Goal: Task Accomplishment & Management: Manage account settings

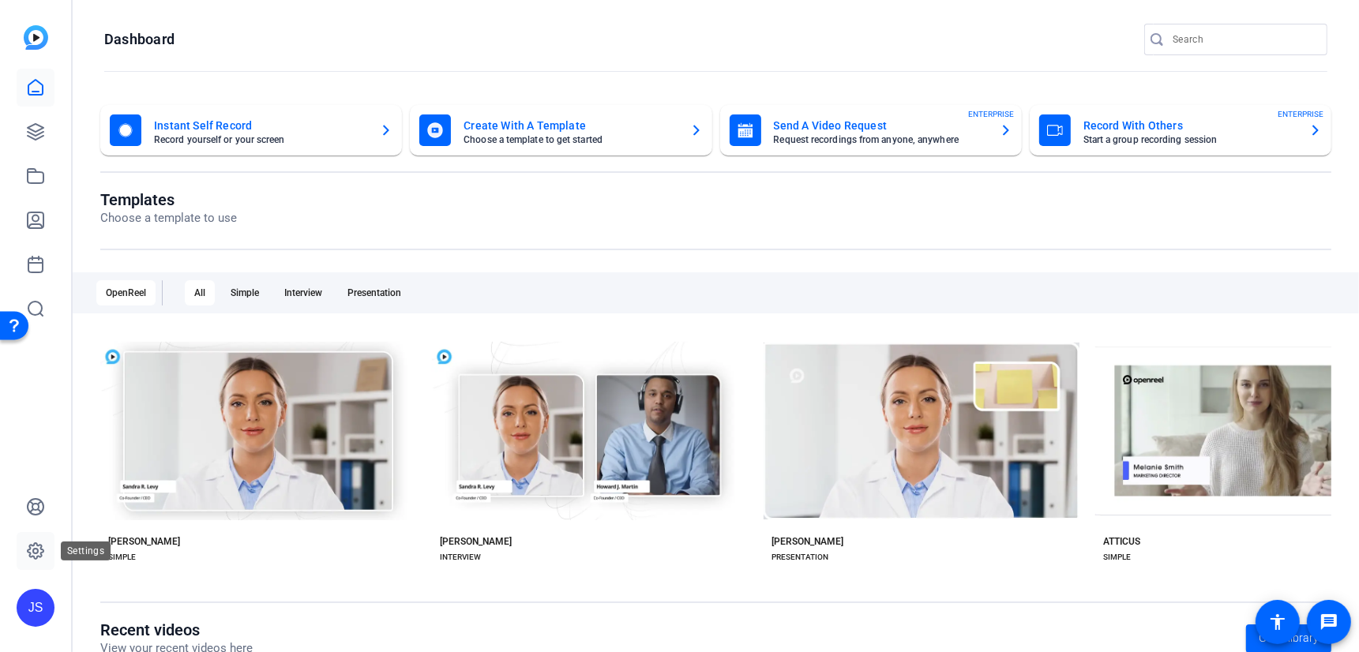
click at [36, 552] on icon at bounding box center [35, 551] width 19 height 19
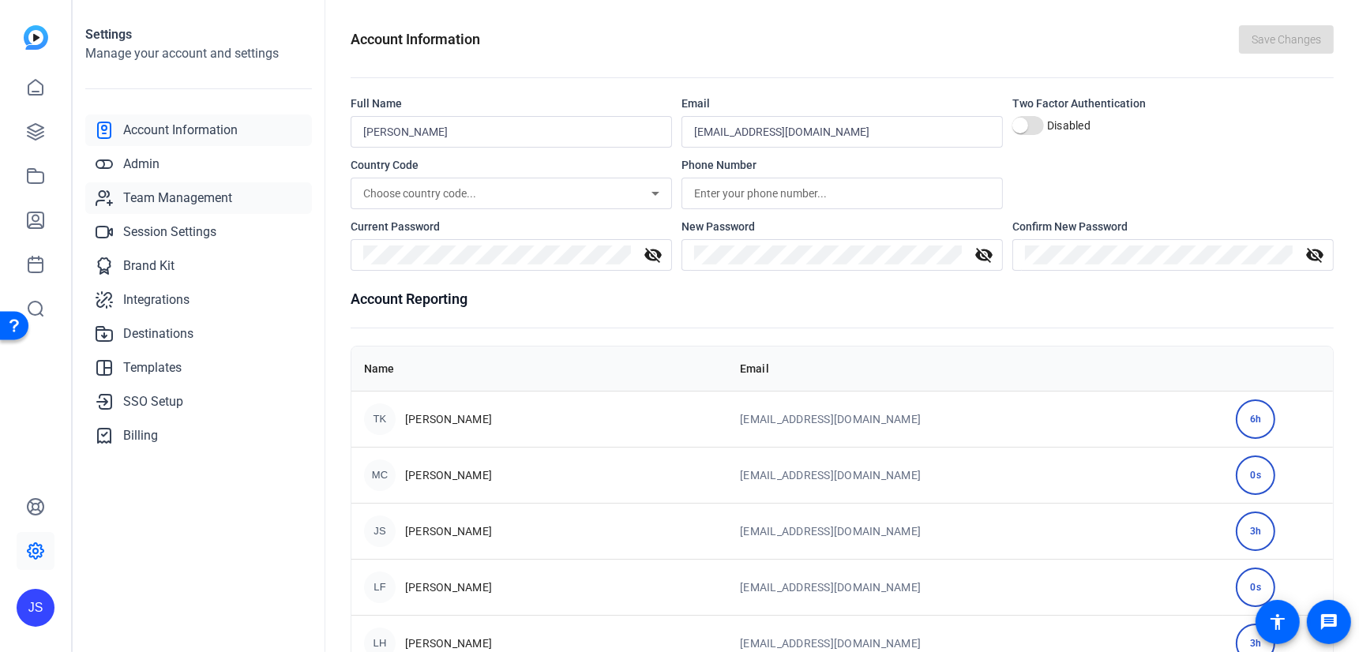
click at [156, 199] on span "Team Management" at bounding box center [177, 198] width 109 height 19
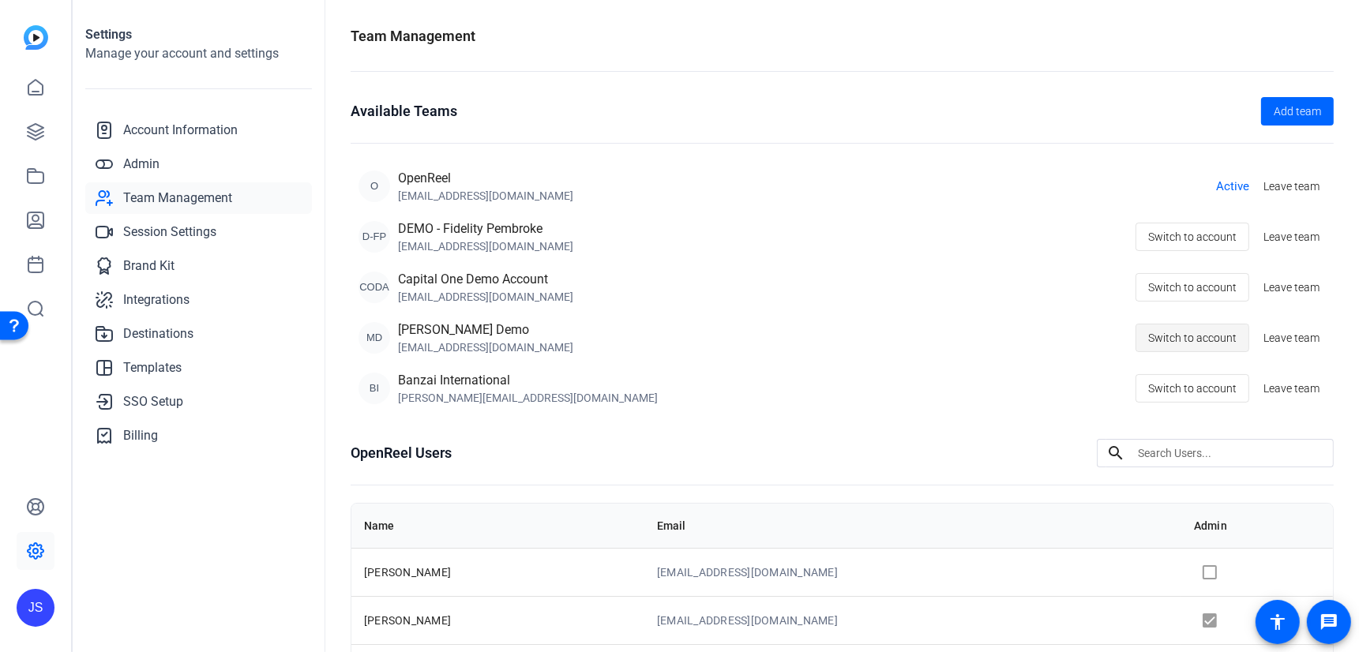
click at [1179, 332] on span "Switch to account" at bounding box center [1192, 338] width 88 height 30
click at [39, 87] on icon at bounding box center [35, 87] width 19 height 19
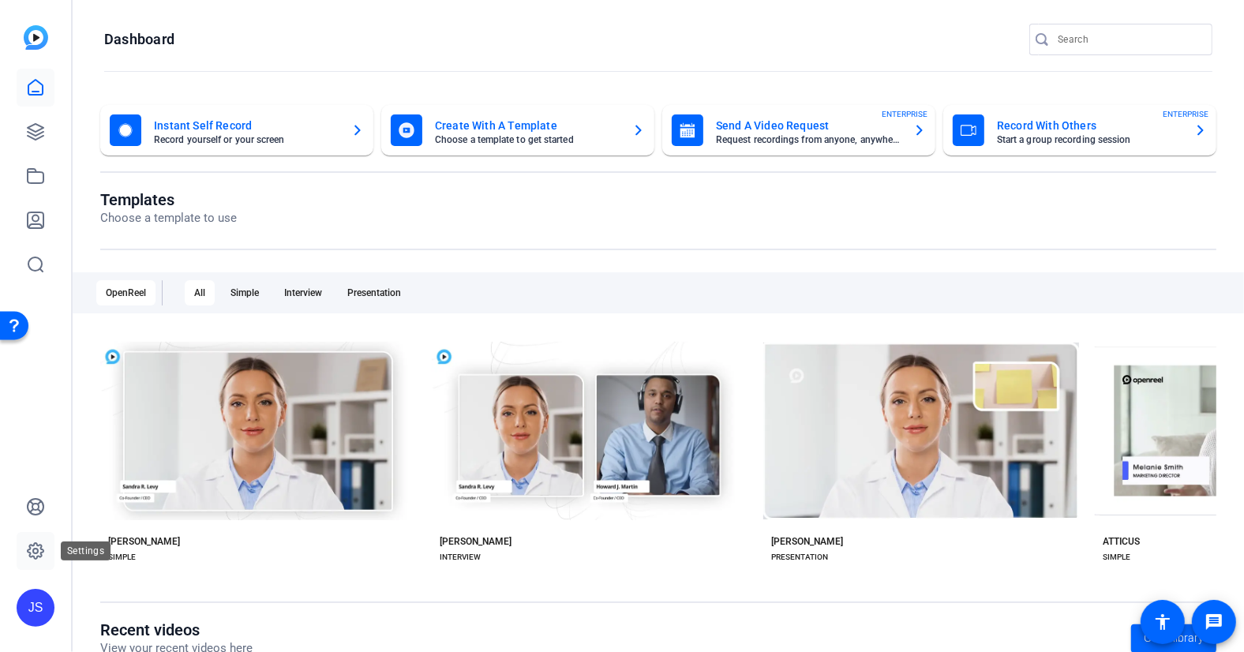
click at [36, 553] on icon at bounding box center [35, 551] width 5 height 5
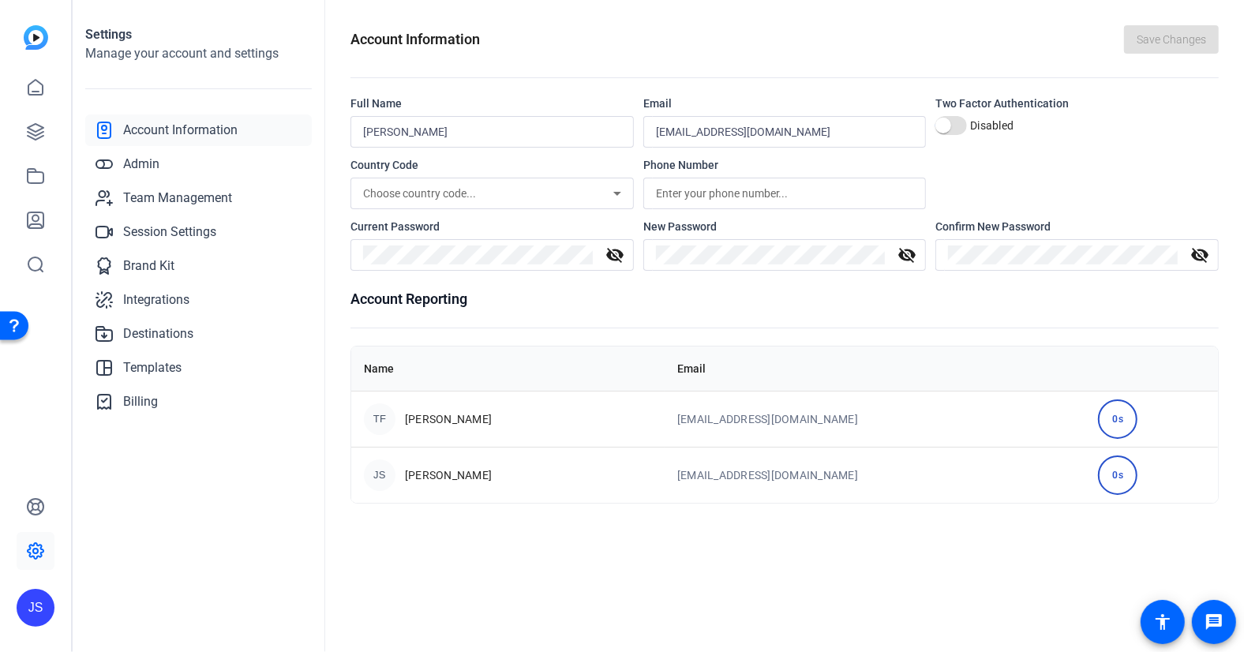
click at [159, 132] on span "Account Information" at bounding box center [180, 130] width 114 height 19
click at [141, 171] on span "Admin" at bounding box center [141, 164] width 36 height 19
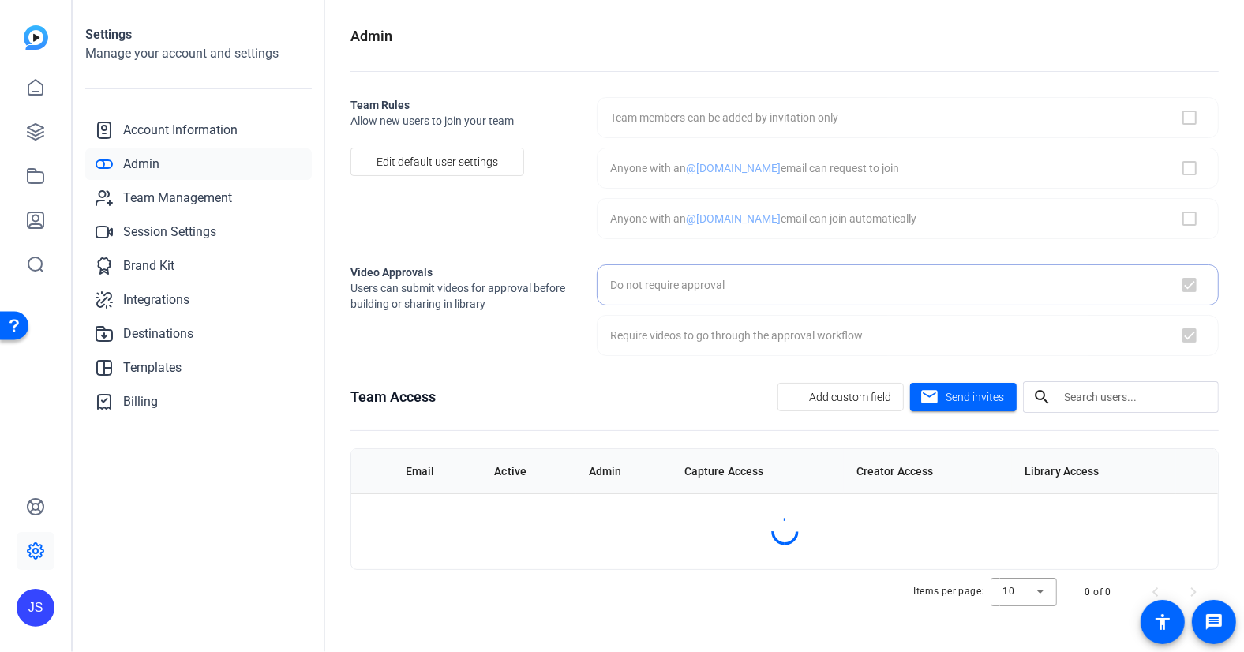
checkbox input "false"
checkbox input "true"
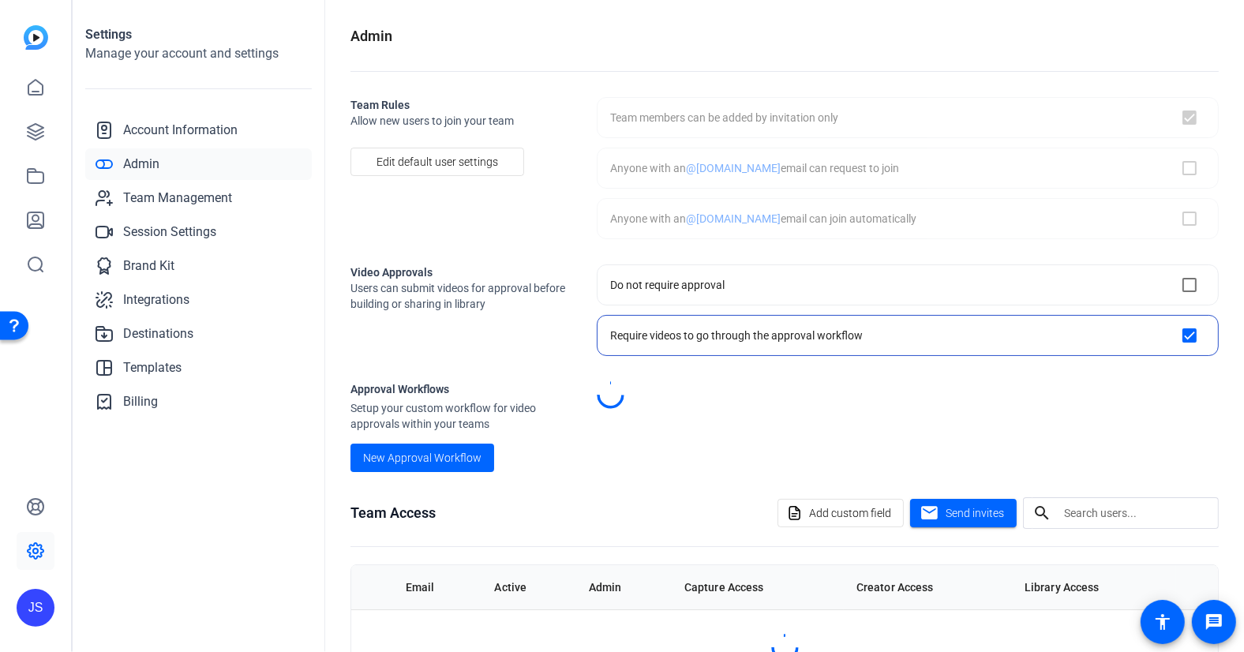
checkbox input "true"
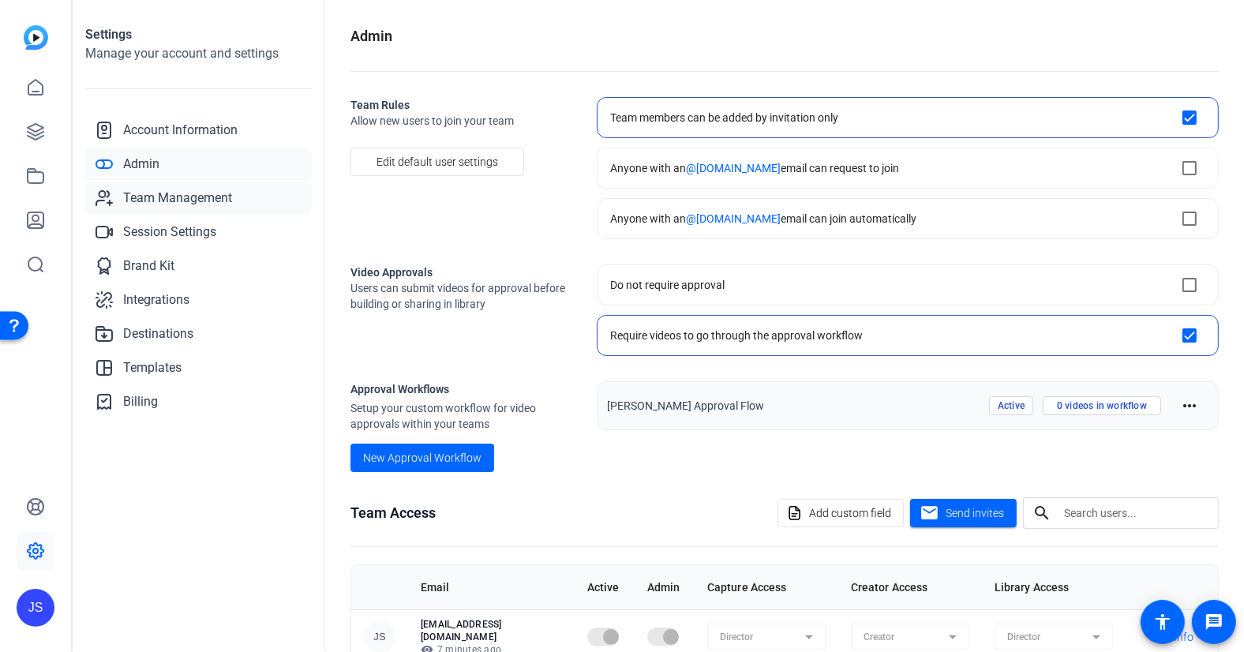
click at [156, 195] on span "Team Management" at bounding box center [177, 198] width 109 height 19
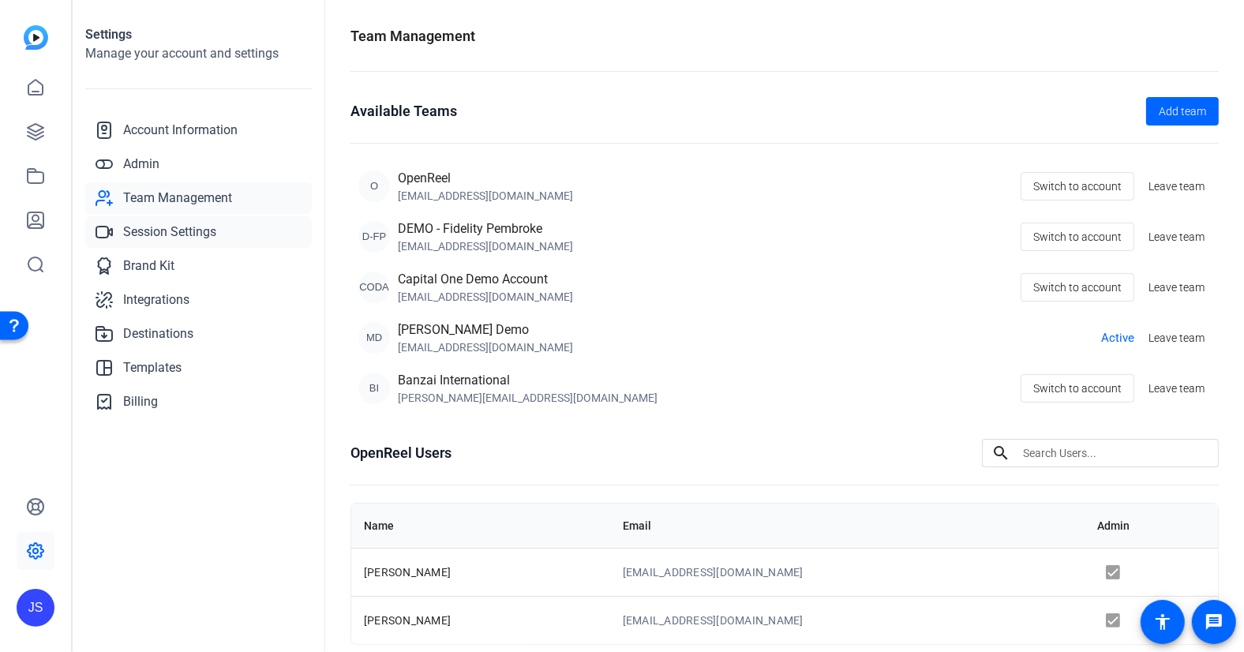
click at [167, 233] on span "Session Settings" at bounding box center [169, 232] width 93 height 19
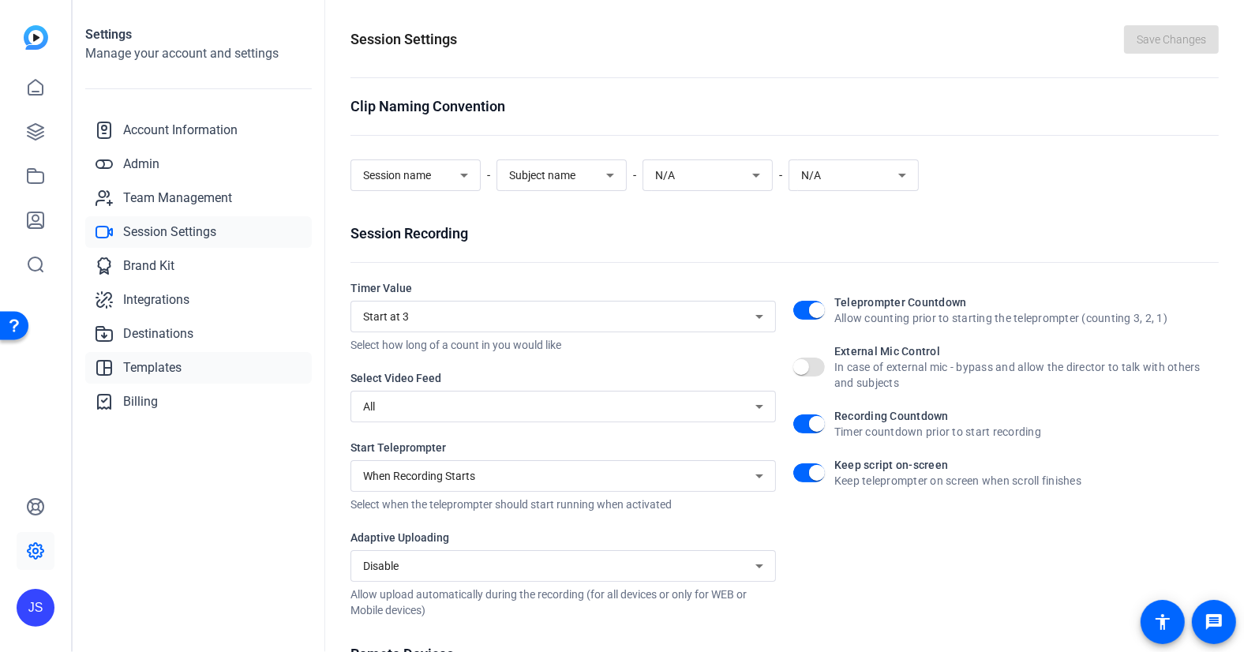
click at [148, 366] on span "Templates" at bounding box center [152, 367] width 58 height 19
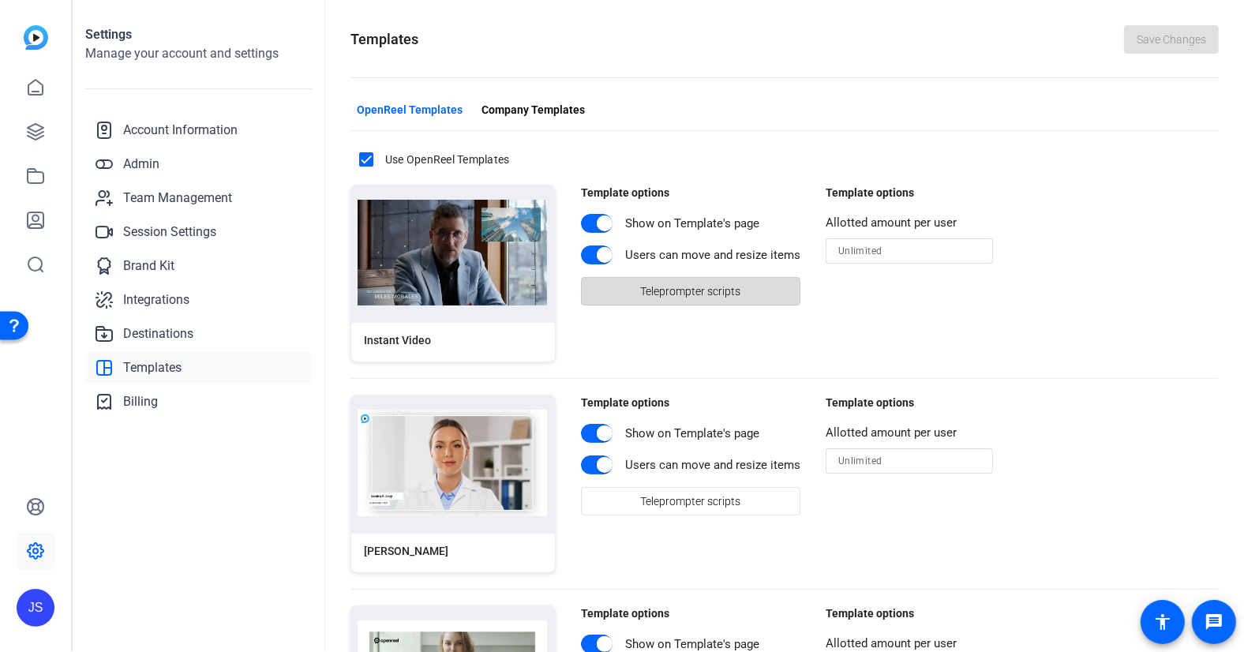
click at [695, 293] on span "Teleprompter scripts" at bounding box center [691, 291] width 100 height 30
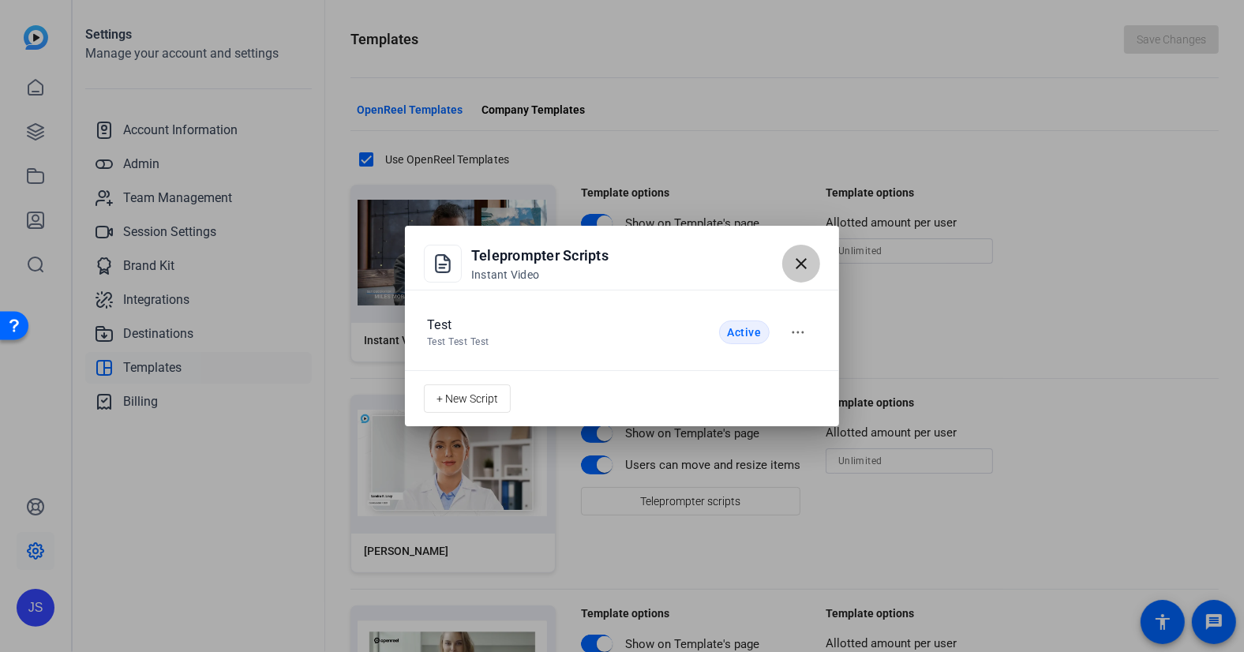
click at [802, 265] on mat-icon "close" at bounding box center [801, 263] width 19 height 19
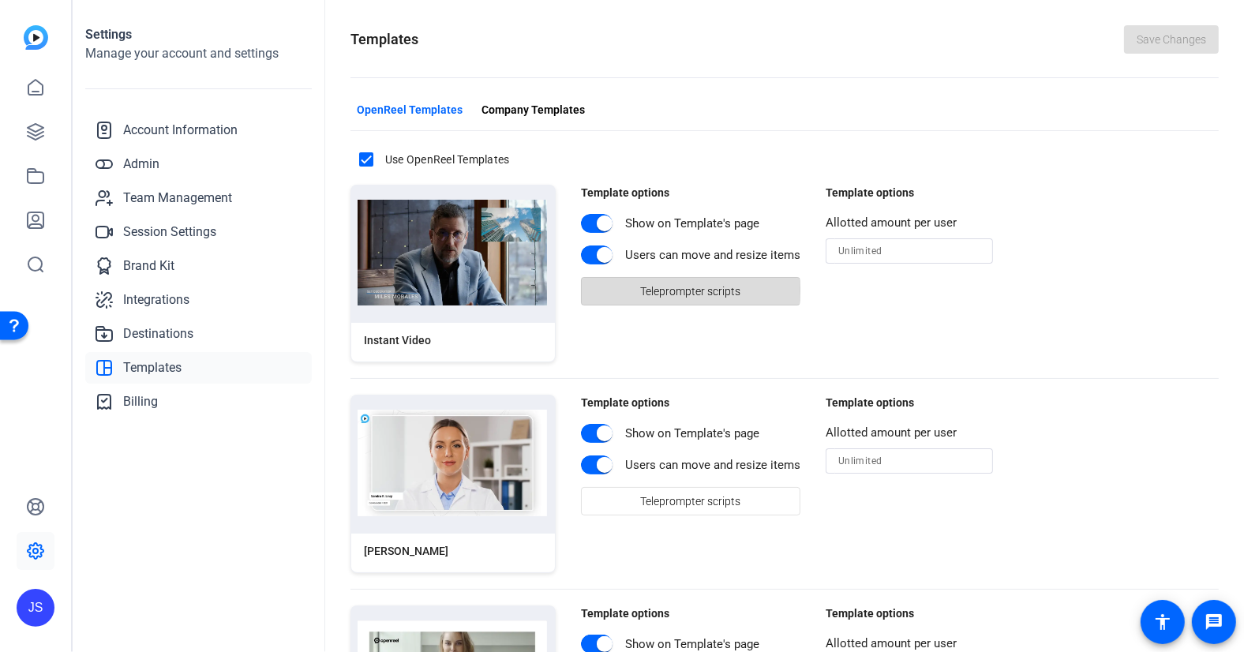
click at [677, 288] on span "Teleprompter scripts" at bounding box center [691, 291] width 100 height 30
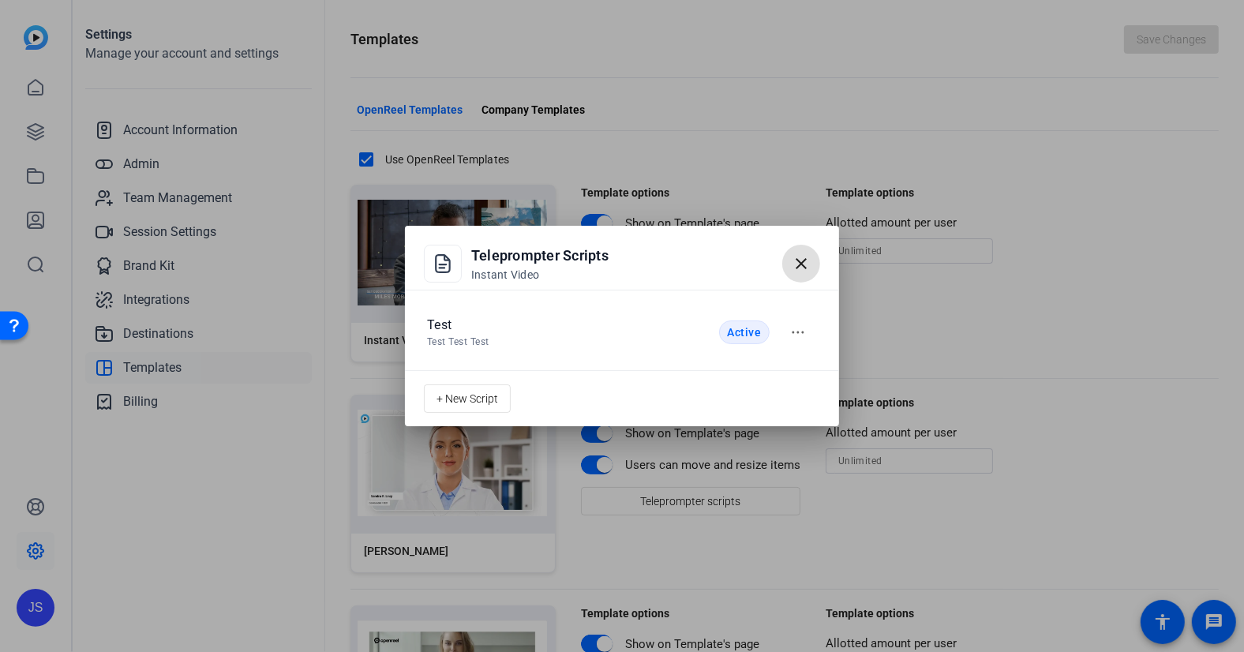
click at [797, 257] on mat-icon "close" at bounding box center [801, 263] width 19 height 19
